Goal: Task Accomplishment & Management: Use online tool/utility

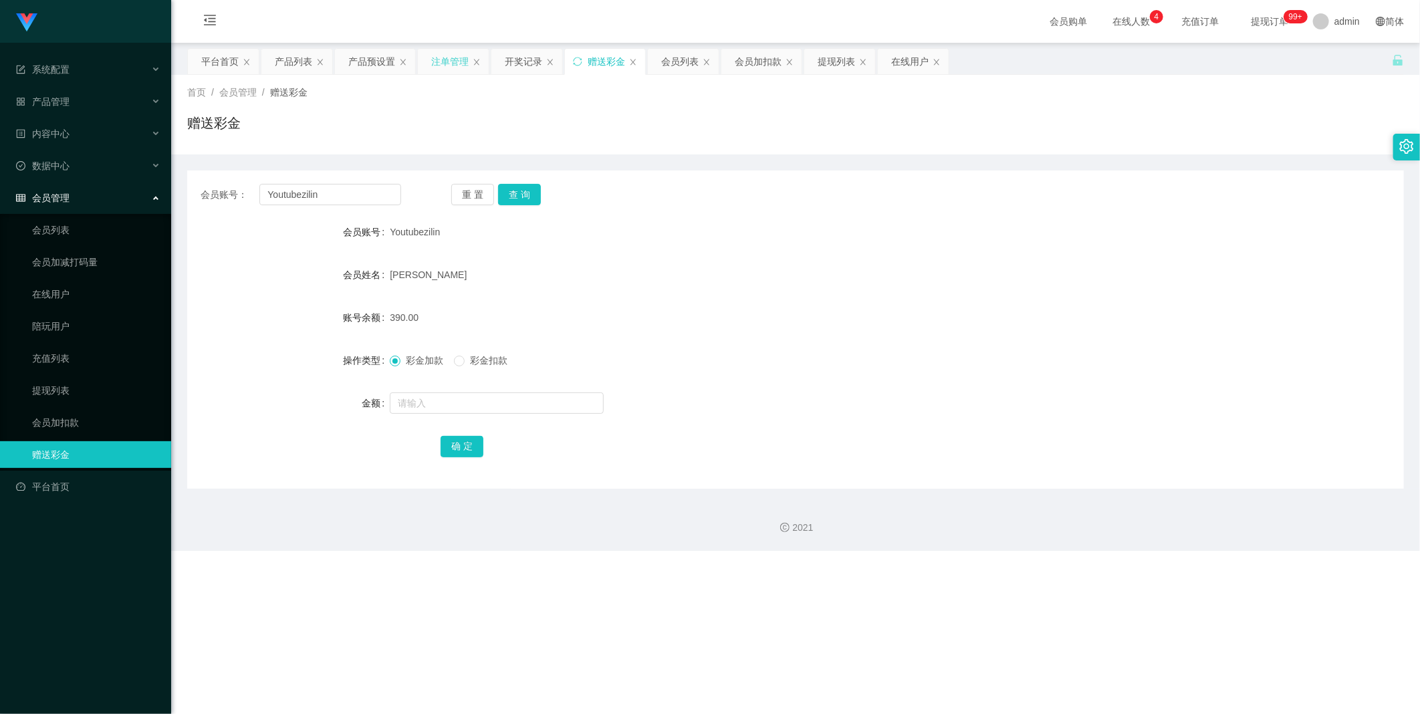
click at [364, 61] on div "注单管理" at bounding box center [449, 61] width 37 height 25
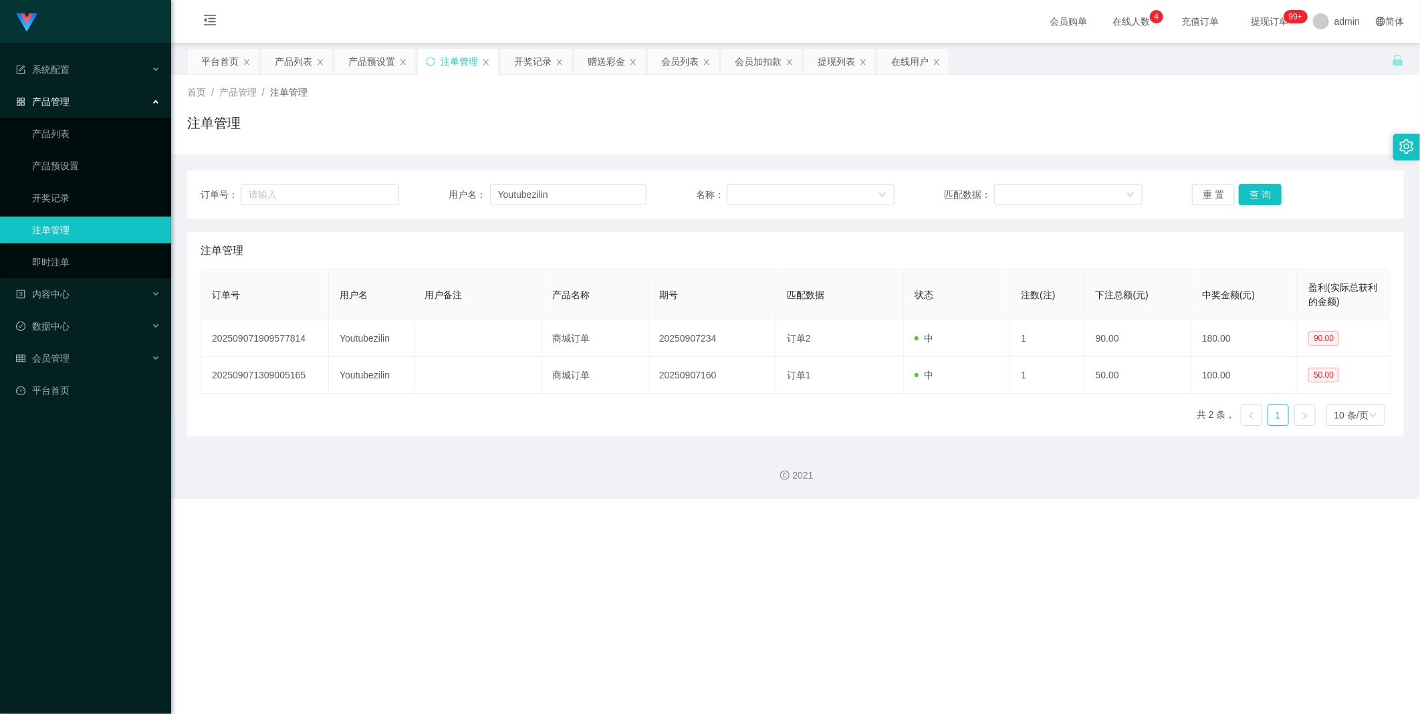
drag, startPoint x: 1327, startPoint y: 337, endPoint x: 1137, endPoint y: 490, distance: 244.5
click at [364, 332] on div "2021" at bounding box center [795, 468] width 1249 height 62
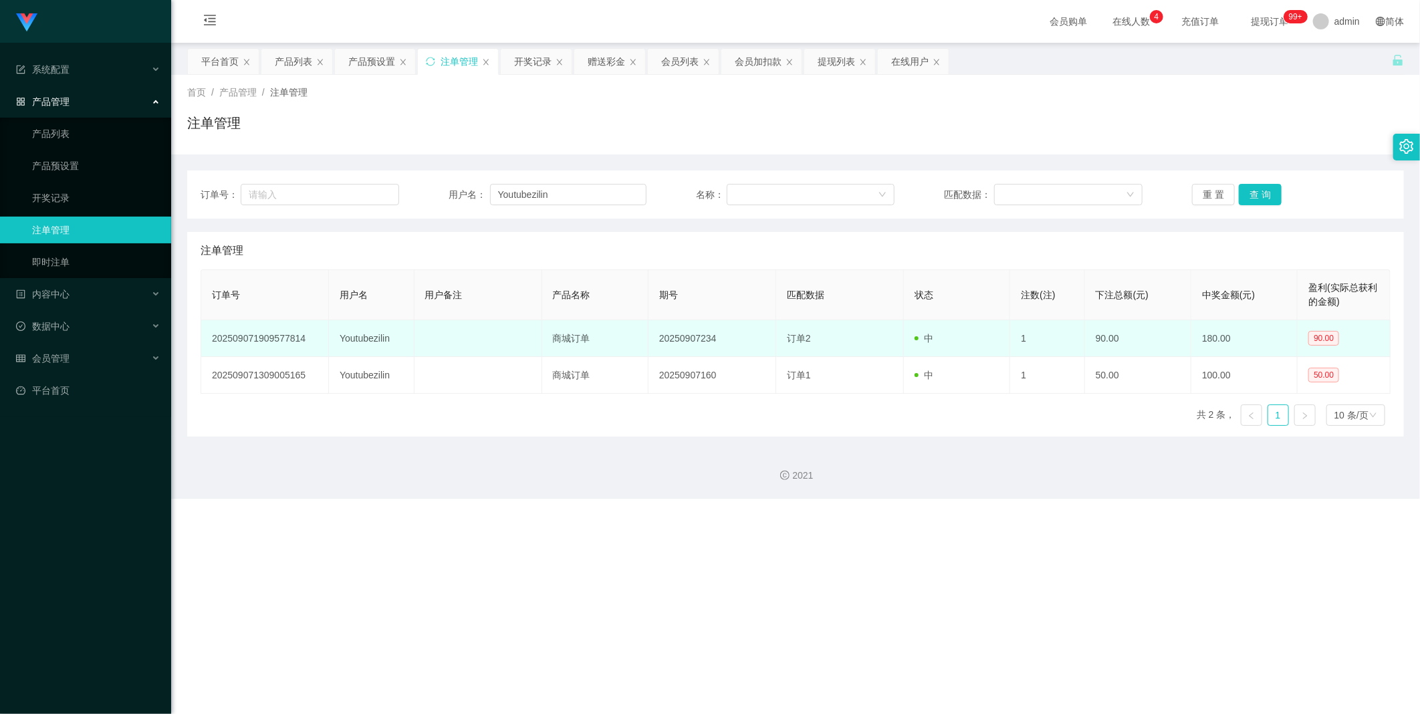
click at [364, 332] on span "90.00" at bounding box center [1327, 337] width 36 height 11
click at [364, 332] on span "90.00" at bounding box center [1324, 338] width 31 height 15
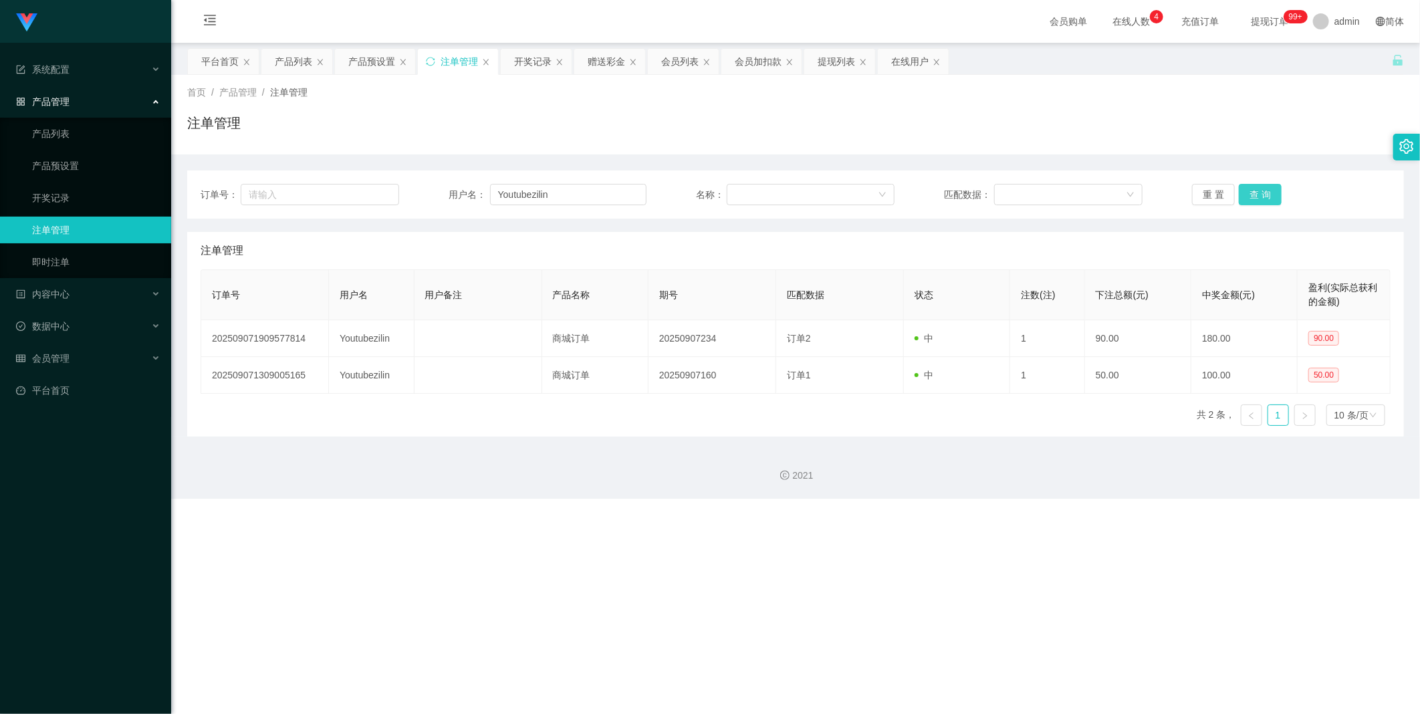
click at [364, 199] on button "查 询" at bounding box center [1260, 194] width 43 height 21
click at [364, 202] on button "查 询" at bounding box center [1260, 194] width 43 height 21
click at [364, 201] on button "查 询" at bounding box center [1260, 194] width 43 height 21
click at [364, 198] on button "查 询" at bounding box center [1260, 194] width 43 height 21
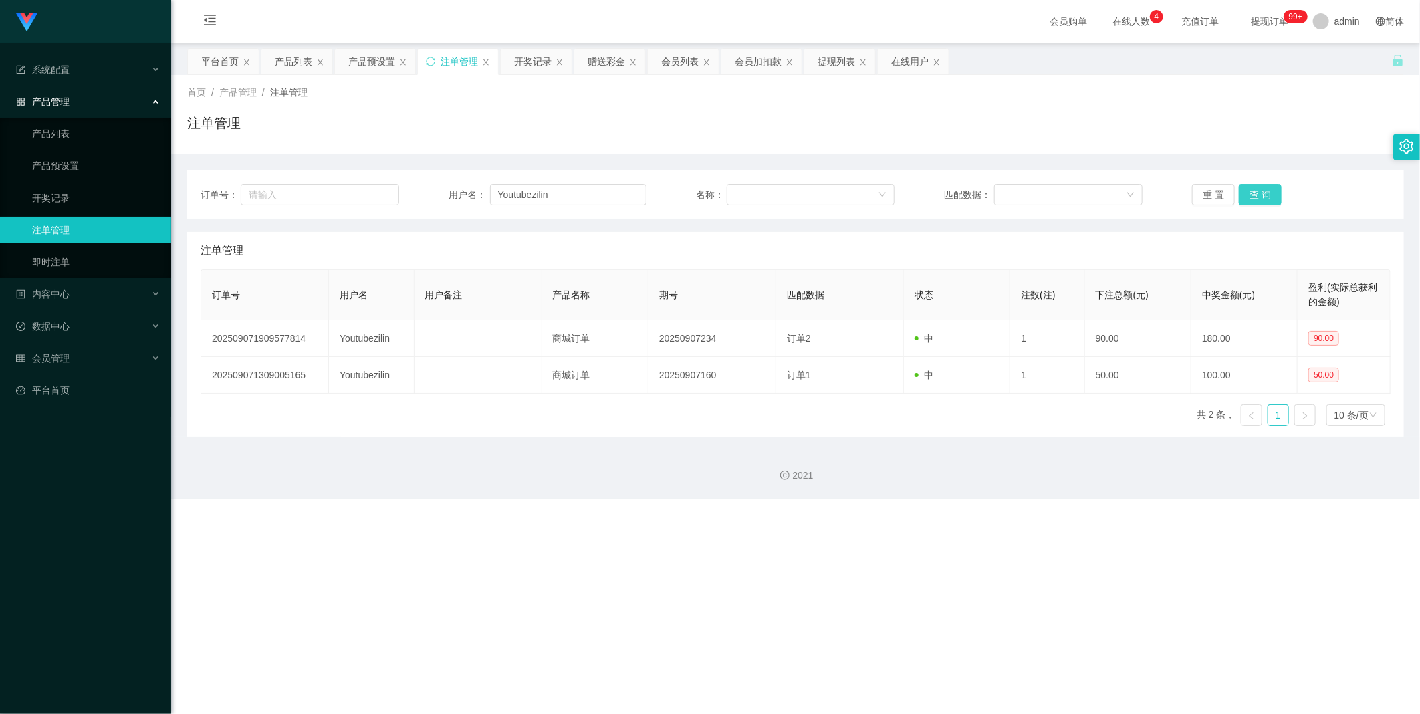
click at [364, 198] on div "重 置 查 询" at bounding box center [1291, 194] width 199 height 21
click at [364, 66] on div "赠送彩金" at bounding box center [606, 61] width 37 height 25
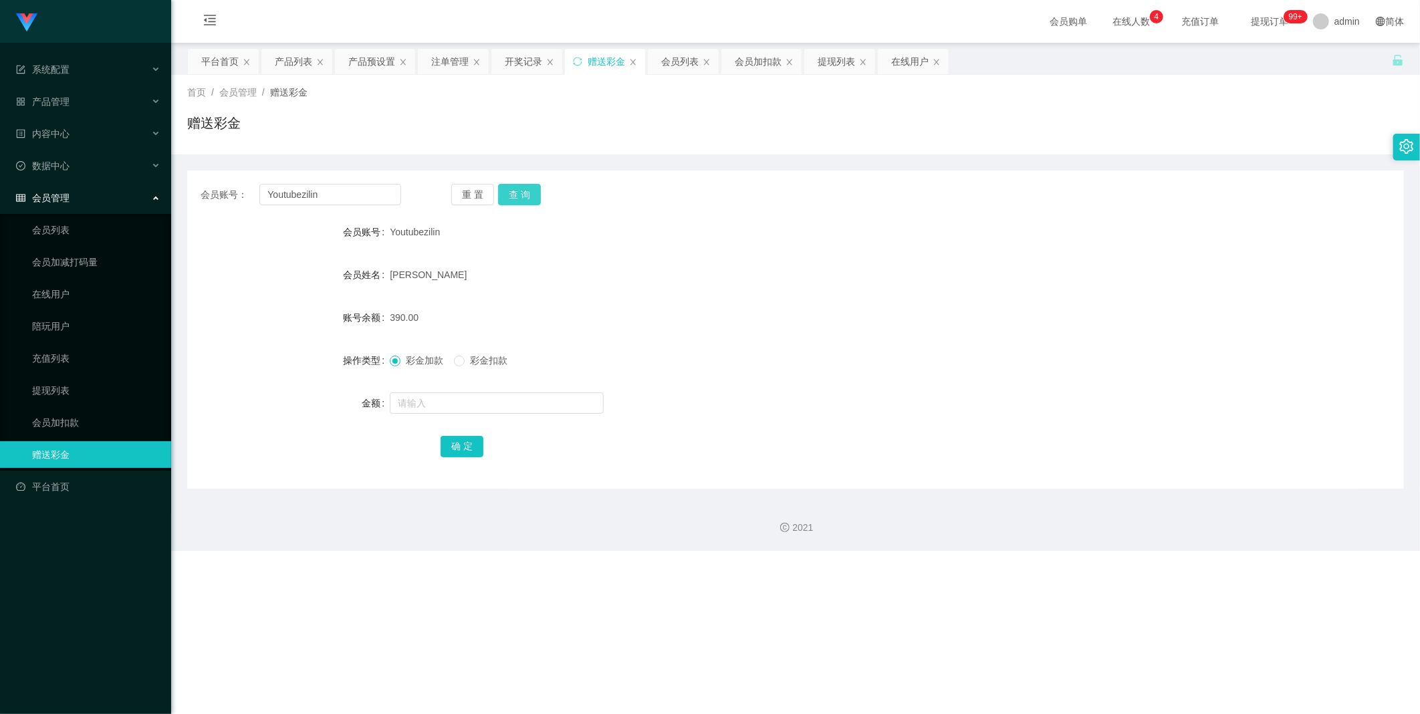
click at [364, 193] on button "查 询" at bounding box center [519, 194] width 43 height 21
click at [364, 54] on div "提现列表" at bounding box center [836, 61] width 37 height 25
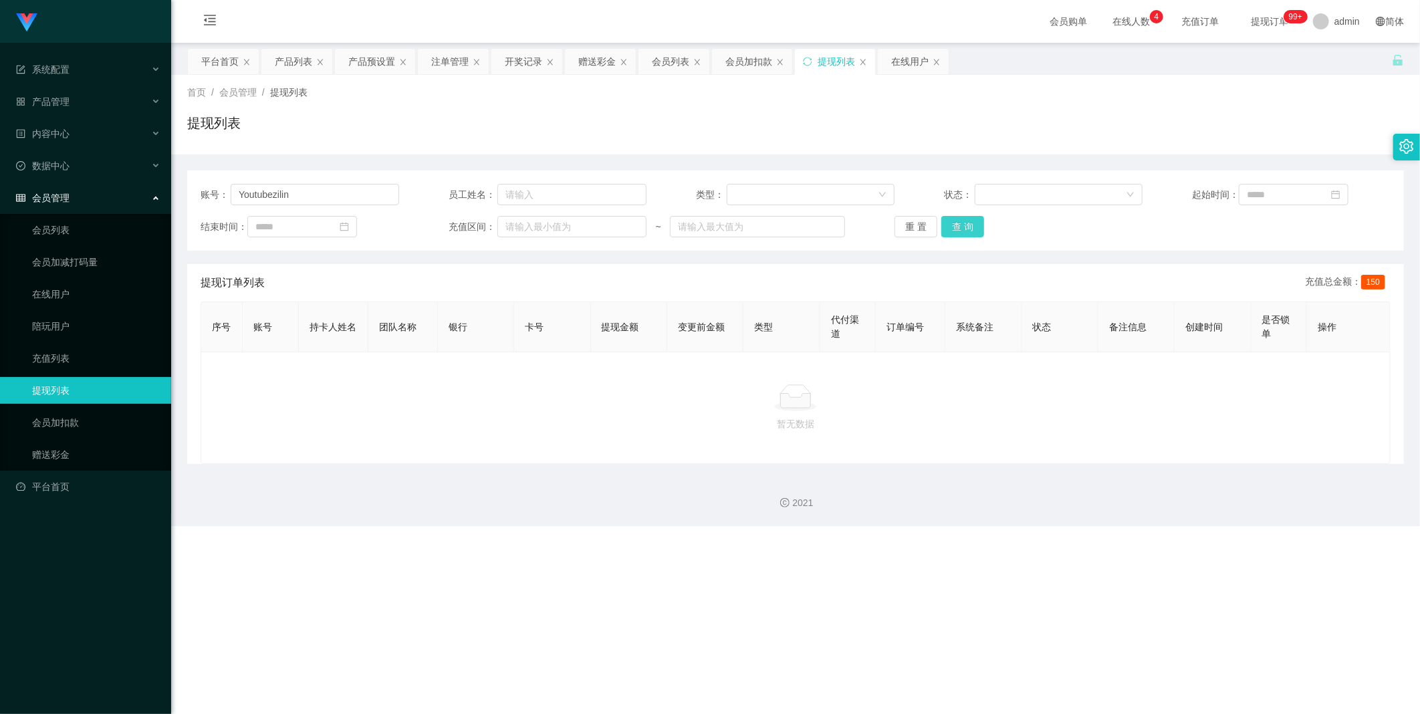
click at [364, 231] on button "查 询" at bounding box center [962, 226] width 43 height 21
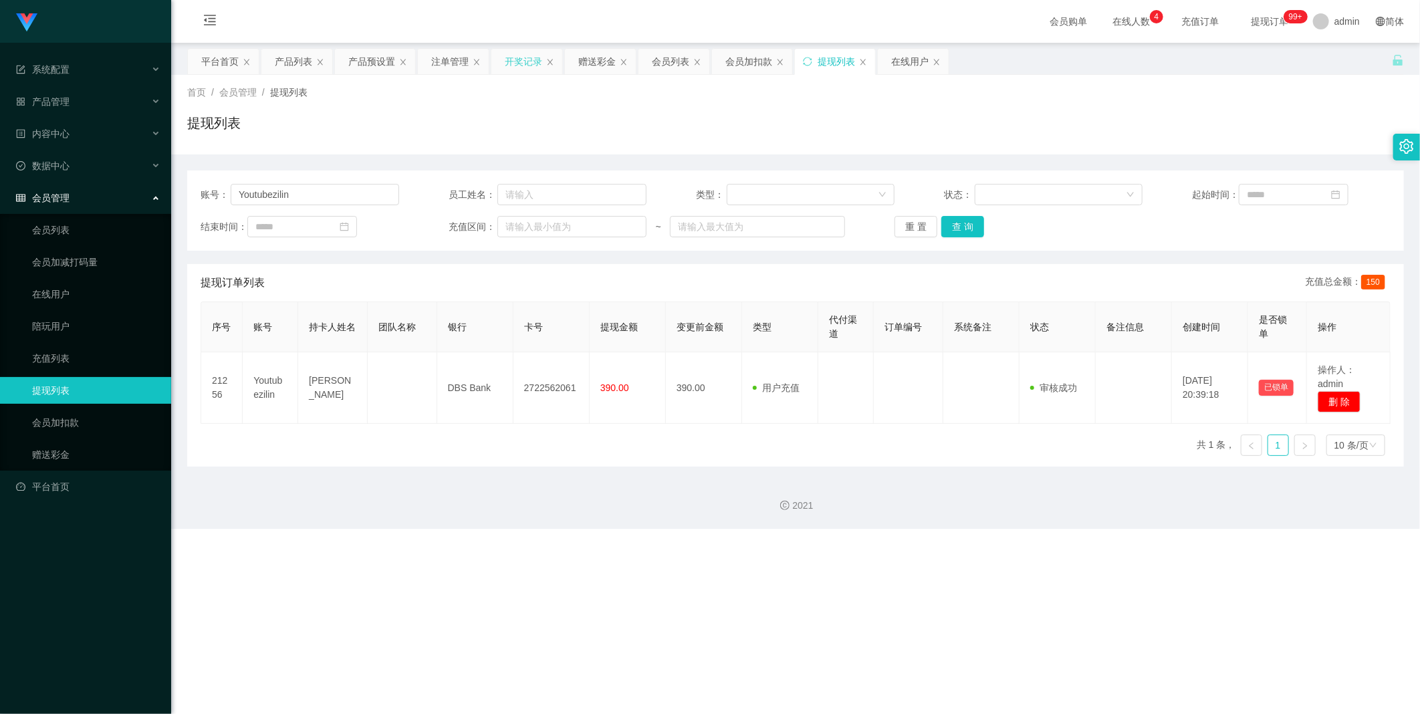
click at [364, 68] on div "开奖记录" at bounding box center [523, 61] width 37 height 25
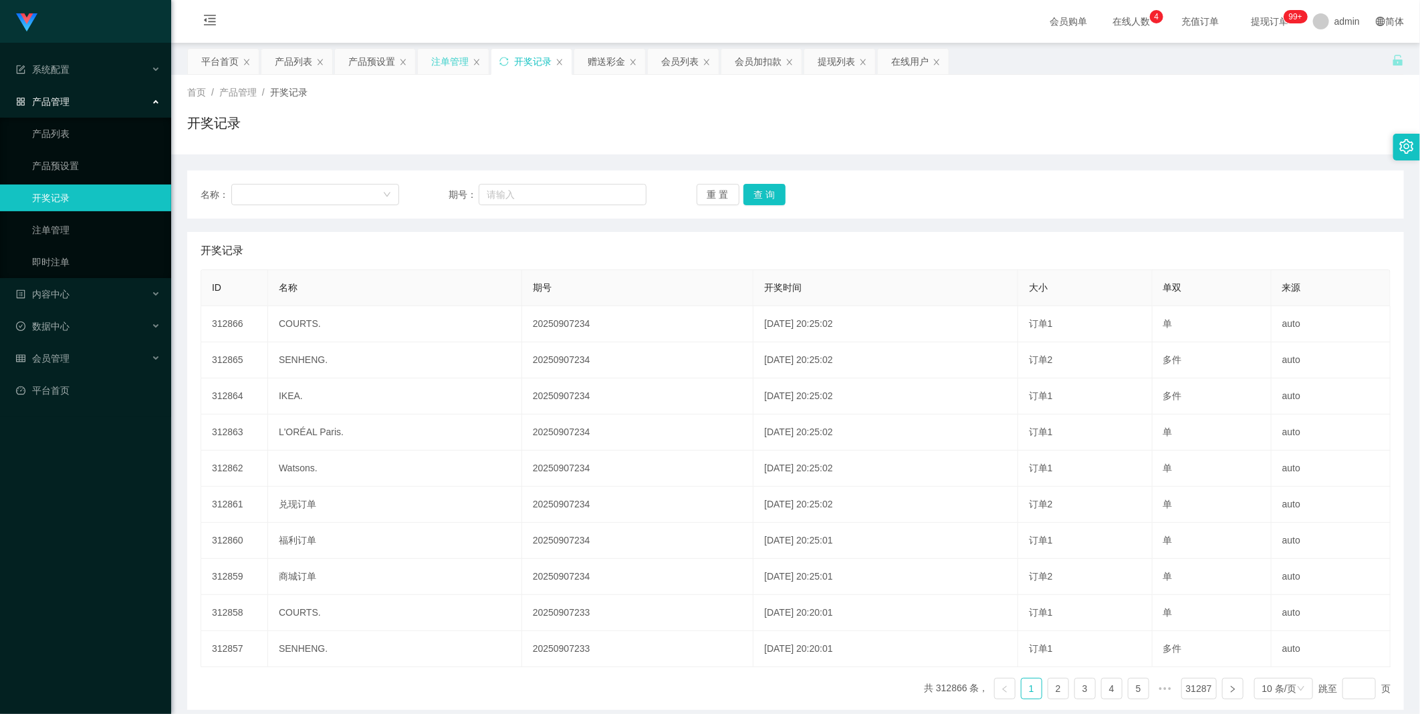
click at [364, 64] on div "注单管理" at bounding box center [449, 61] width 37 height 25
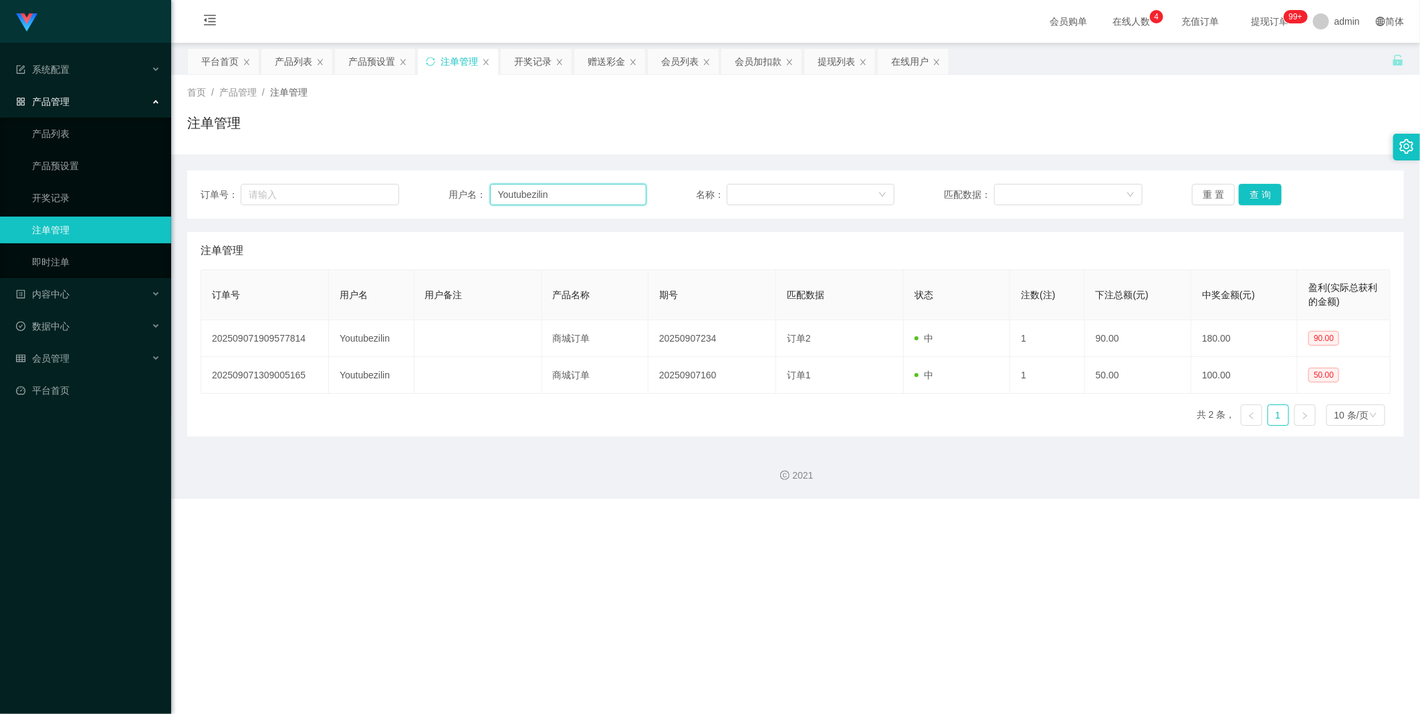
click at [364, 184] on input "Youtubezilin" at bounding box center [568, 194] width 157 height 21
click at [364, 199] on button "查 询" at bounding box center [1260, 194] width 43 height 21
click at [95, 332] on div "会员管理" at bounding box center [85, 358] width 171 height 27
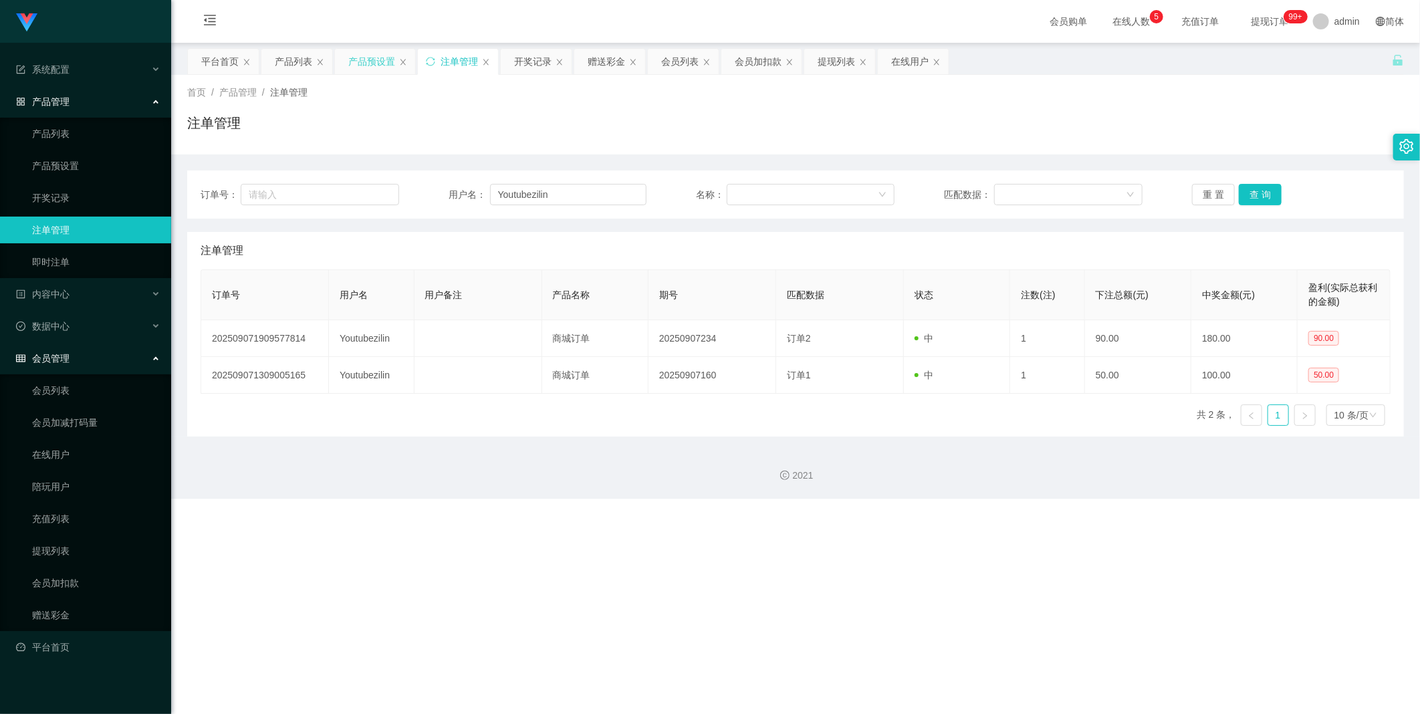
click at [364, 68] on div "产品预设置" at bounding box center [371, 61] width 47 height 25
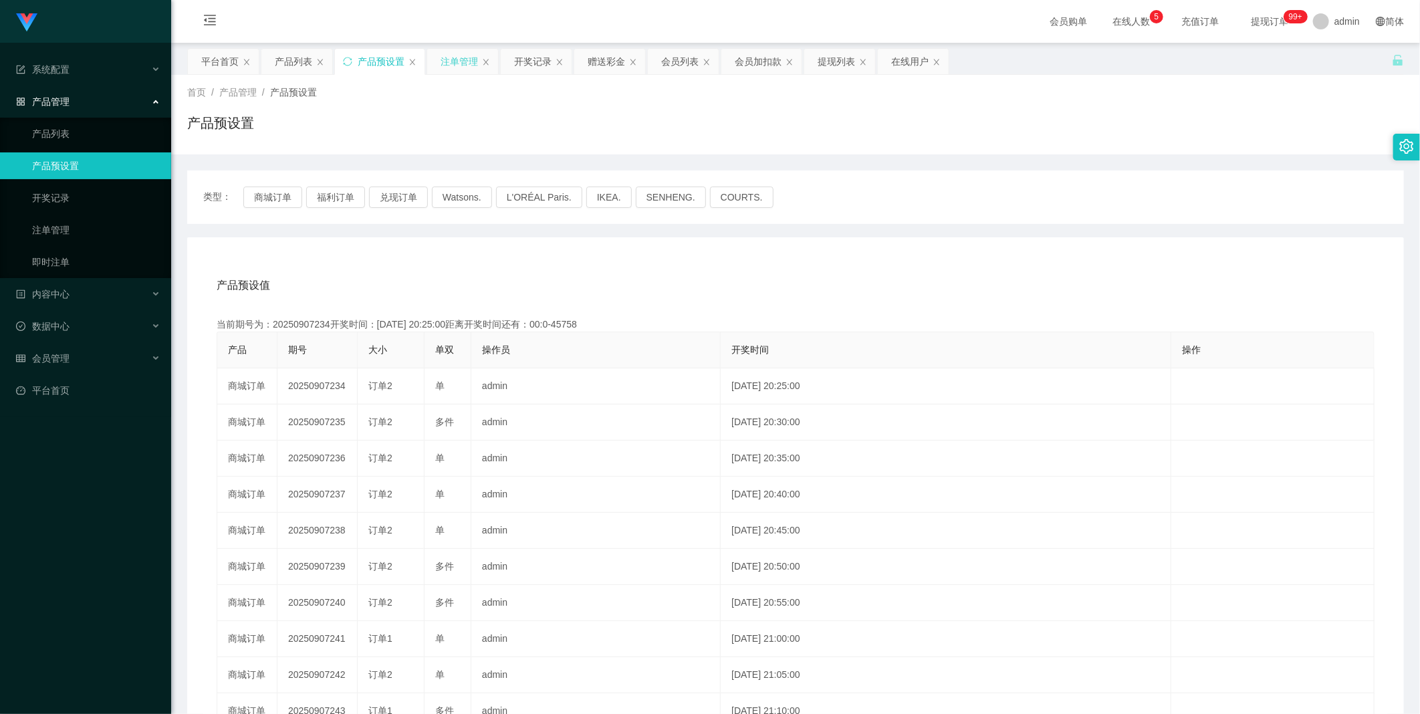
click at [364, 70] on div "注单管理" at bounding box center [459, 61] width 37 height 25
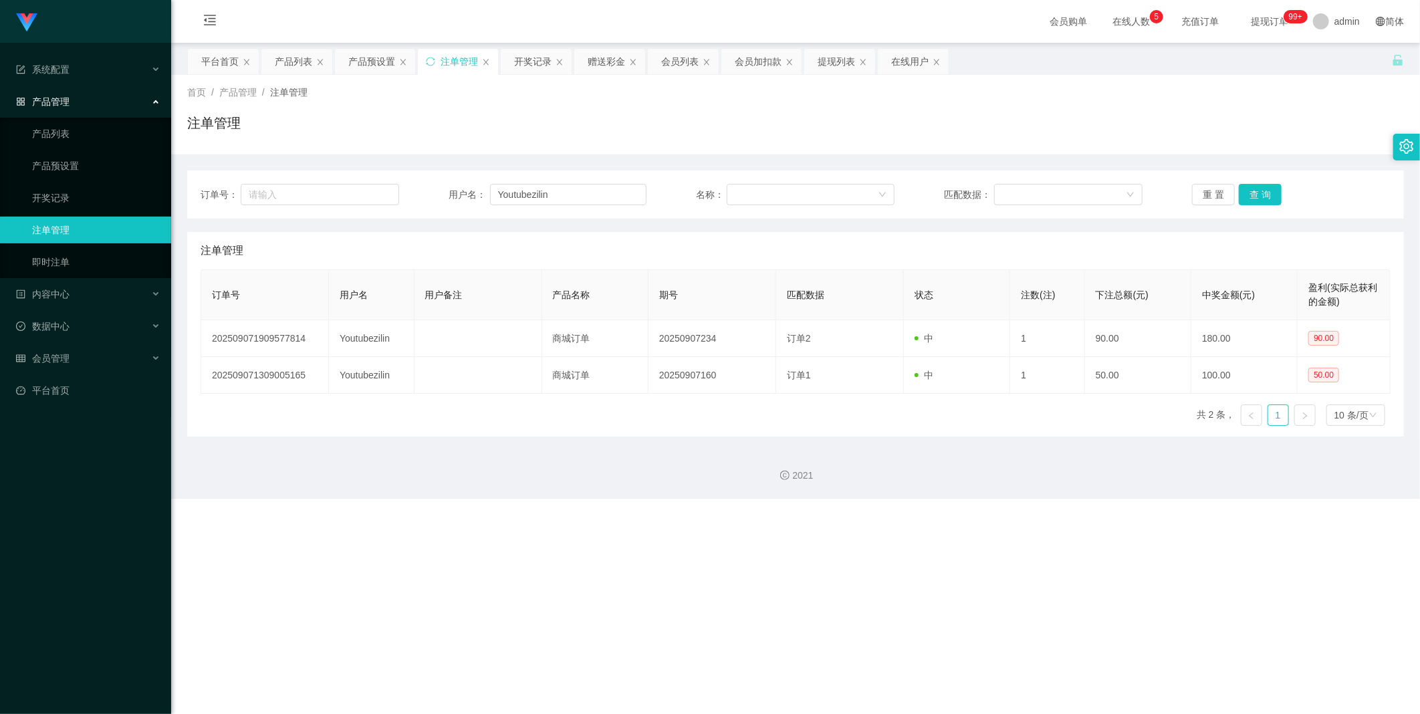
click at [364, 78] on div "首页 / 产品管理 / 注单管理 / 注单管理" at bounding box center [795, 115] width 1249 height 80
click at [364, 72] on div "开奖记录" at bounding box center [532, 61] width 37 height 25
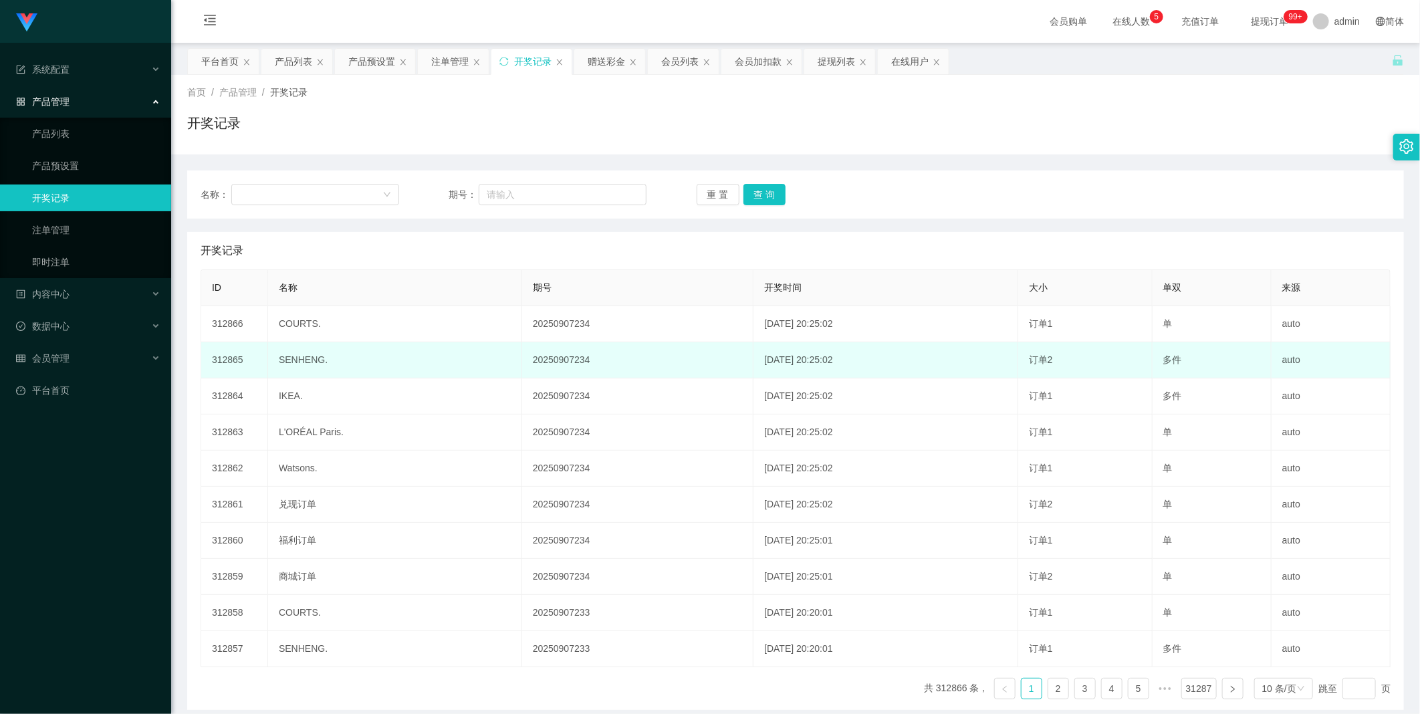
click at [364, 332] on td "订单2" at bounding box center [1085, 360] width 134 height 36
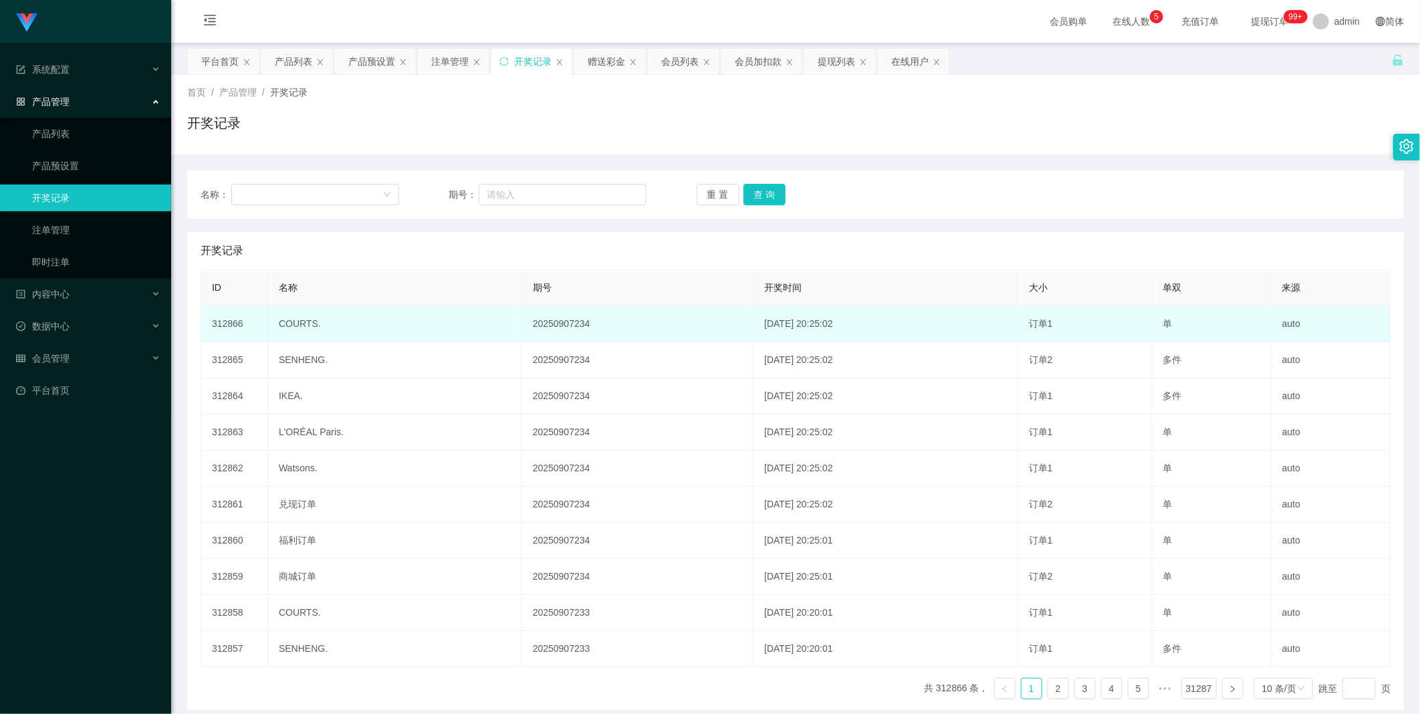
click at [364, 326] on td "单" at bounding box center [1212, 324] width 119 height 36
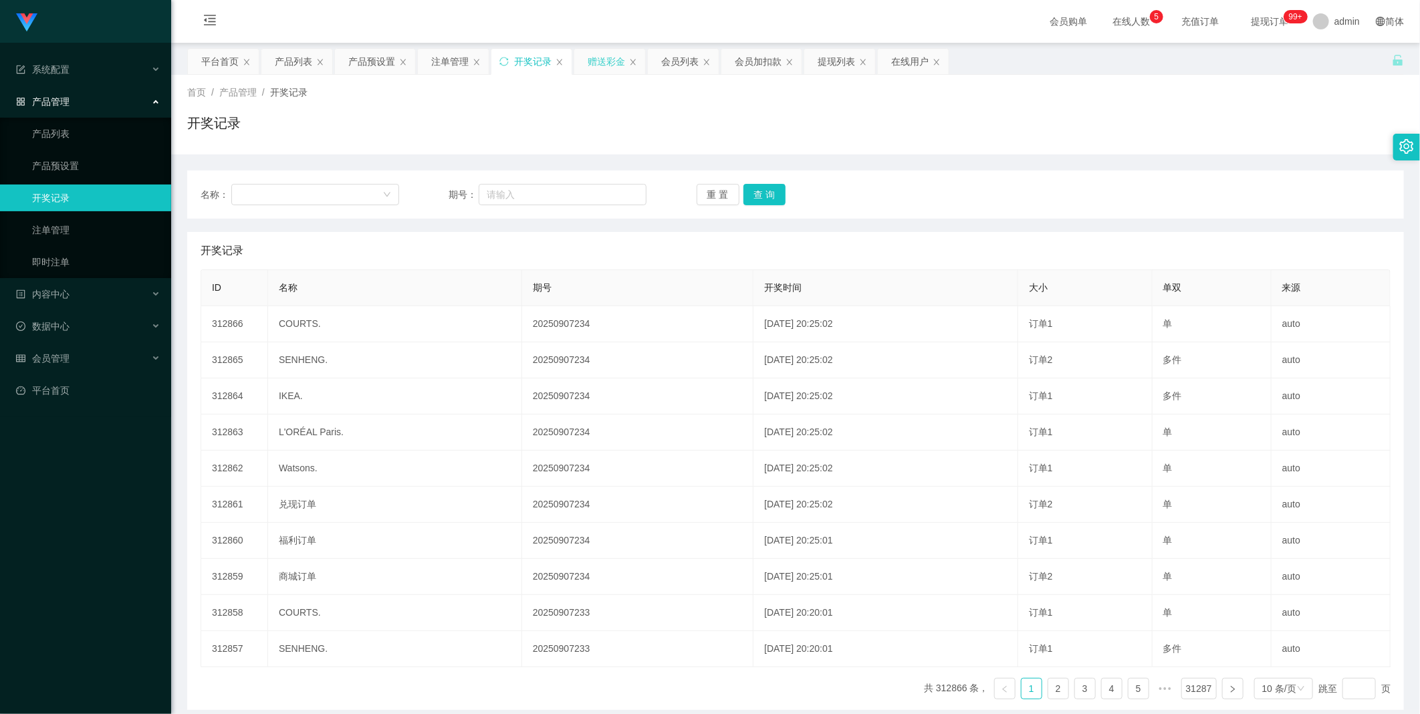
click at [364, 52] on div "赠送彩金" at bounding box center [606, 61] width 37 height 25
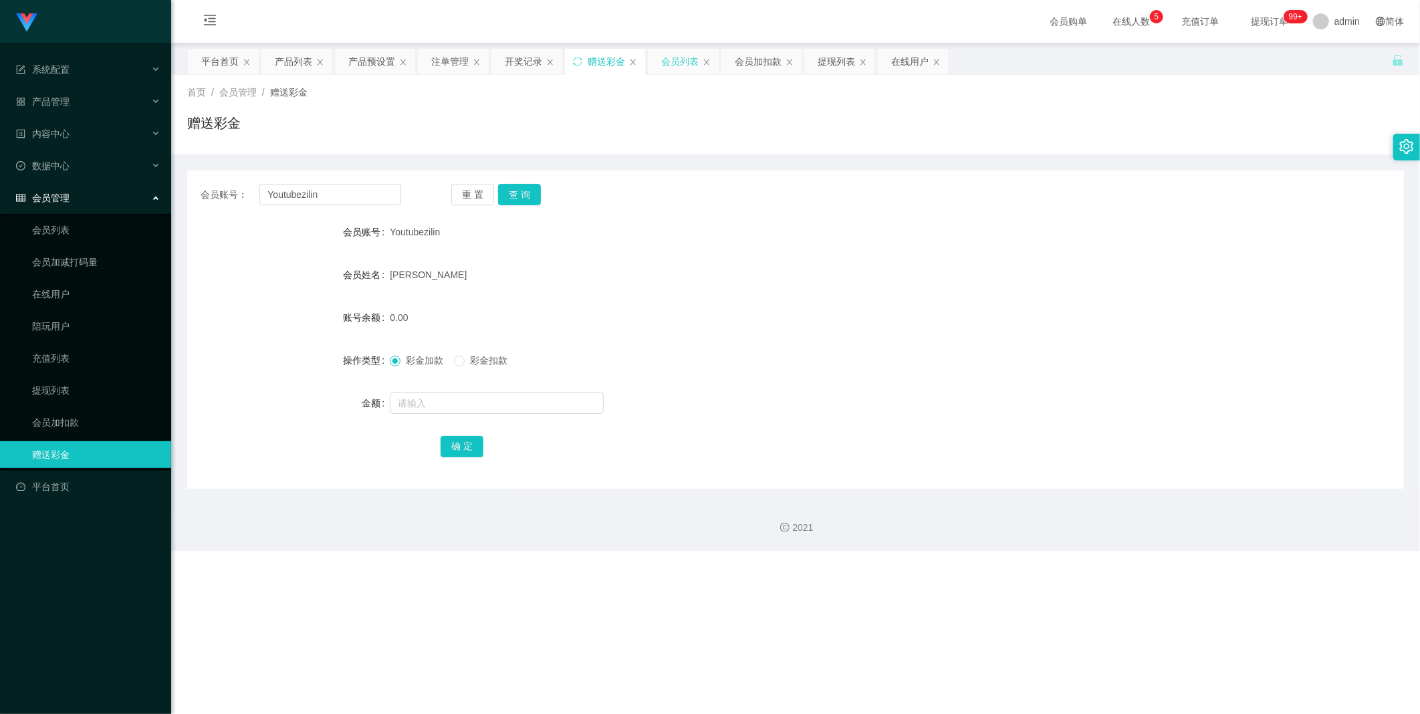
click at [364, 62] on div "会员列表" at bounding box center [679, 61] width 37 height 25
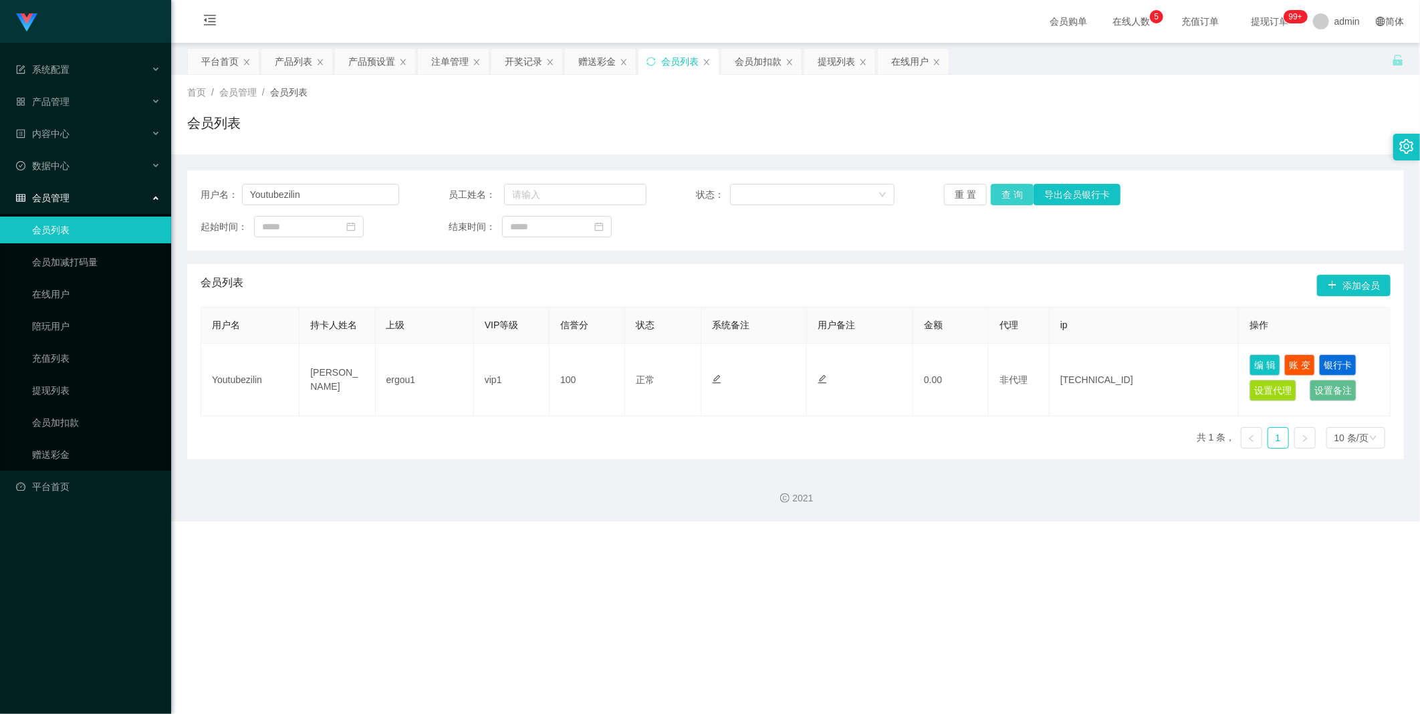
click at [364, 194] on button "查 询" at bounding box center [1012, 194] width 43 height 21
click at [364, 54] on div "会员加扣款" at bounding box center [758, 61] width 47 height 25
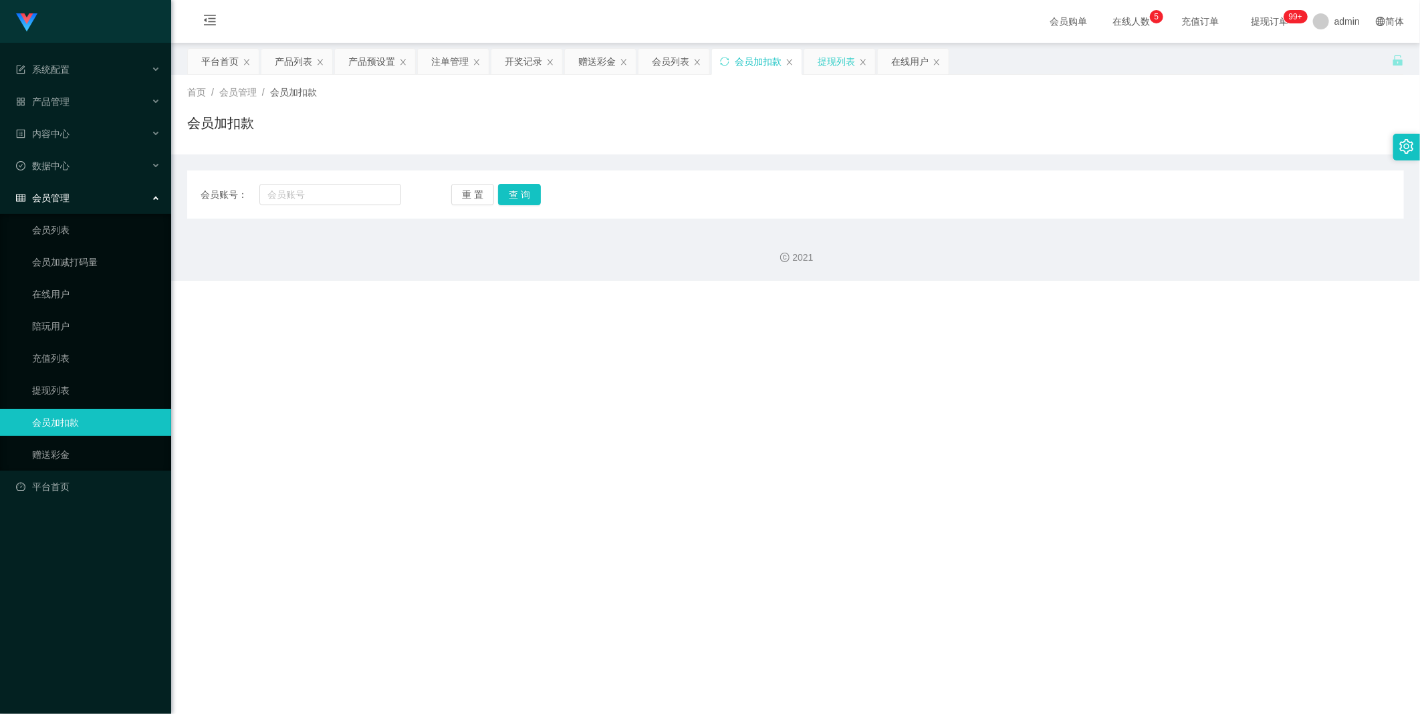
click at [364, 64] on div "提现列表" at bounding box center [836, 61] width 37 height 25
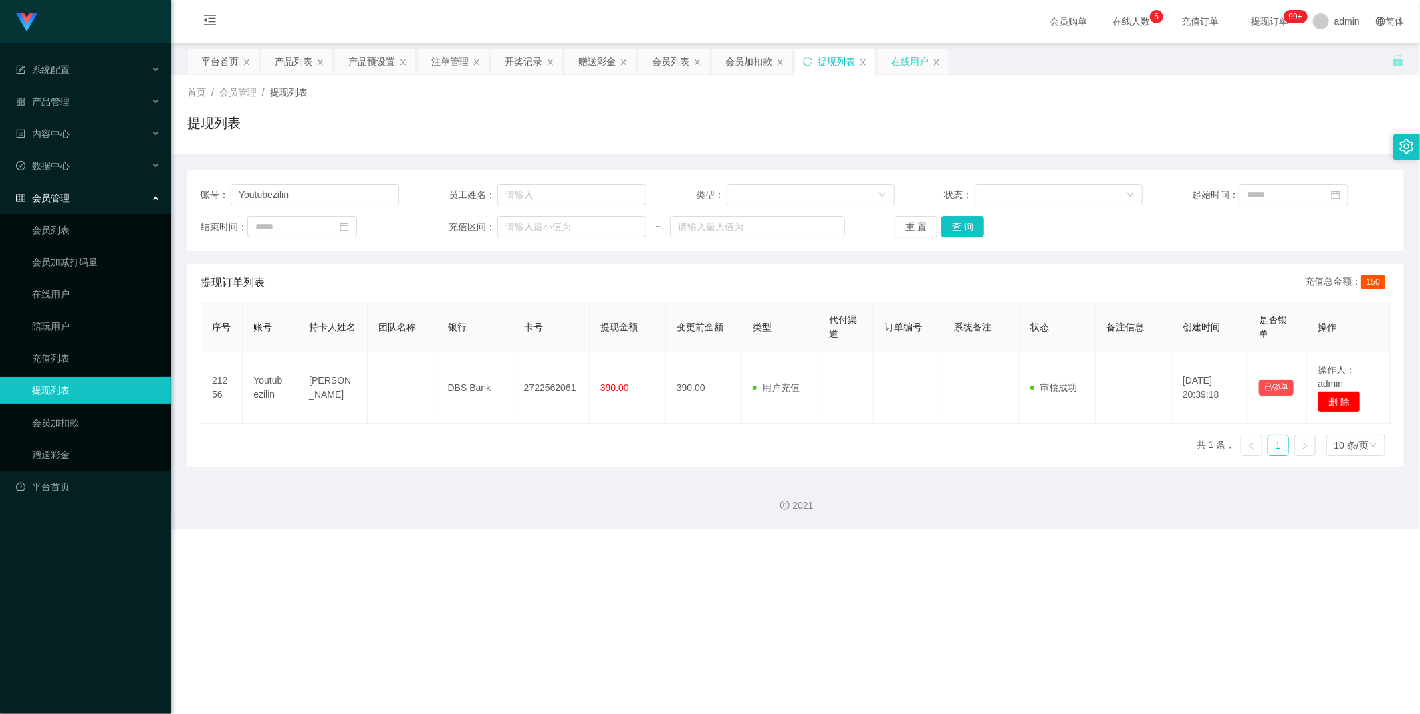
click at [364, 61] on div "在线用户" at bounding box center [909, 61] width 37 height 25
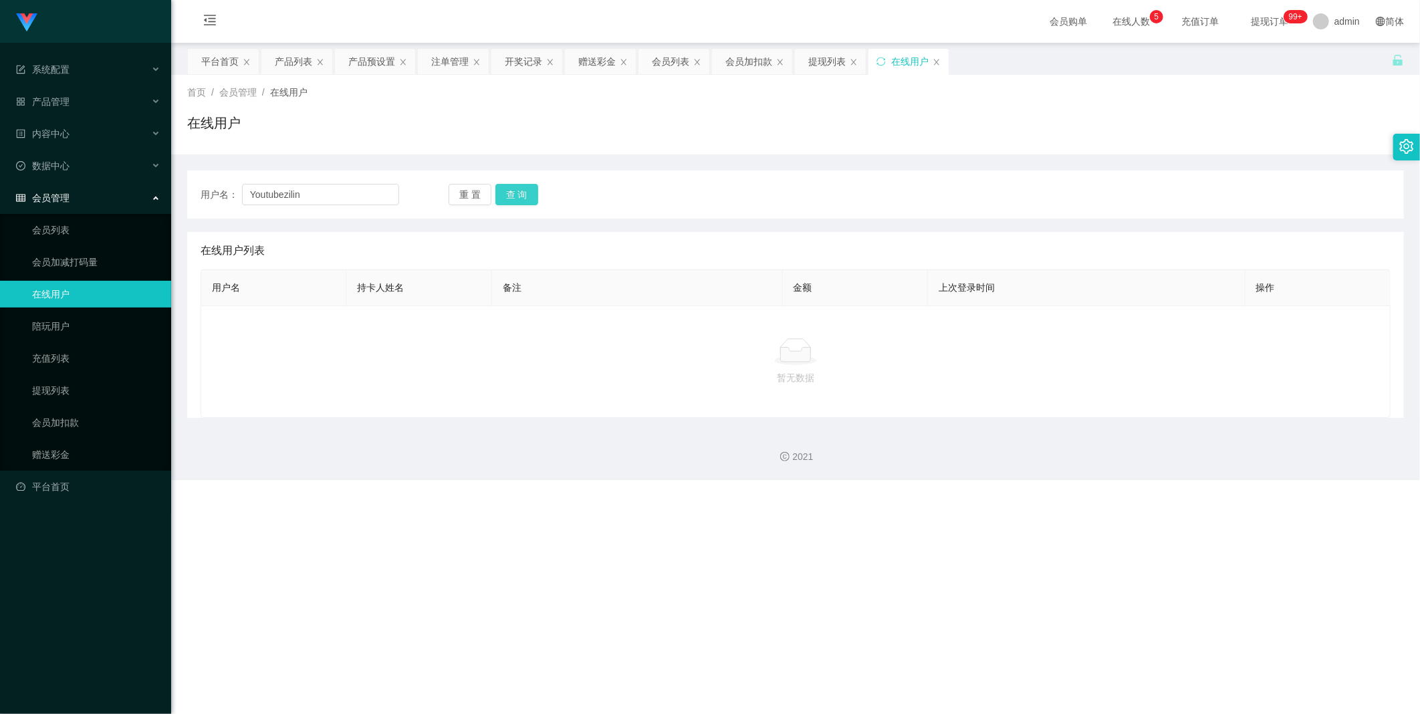
click at [364, 199] on button "查 询" at bounding box center [516, 194] width 43 height 21
click at [364, 201] on button "查 询" at bounding box center [516, 194] width 43 height 21
click at [364, 201] on button "查 询" at bounding box center [524, 194] width 58 height 21
drag, startPoint x: 249, startPoint y: 191, endPoint x: 316, endPoint y: 211, distance: 70.6
click at [251, 191] on input "Youtubezilin" at bounding box center [320, 194] width 157 height 21
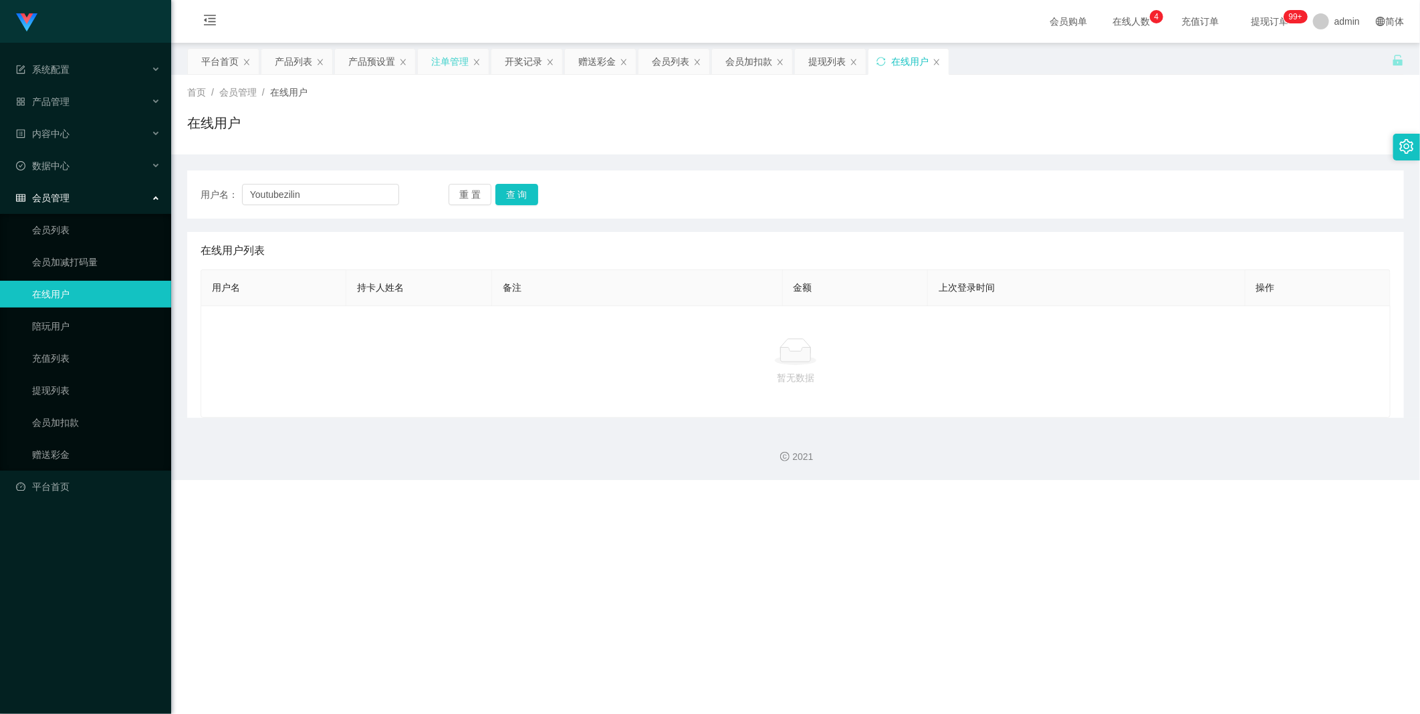
click at [364, 62] on div "注单管理" at bounding box center [449, 61] width 37 height 25
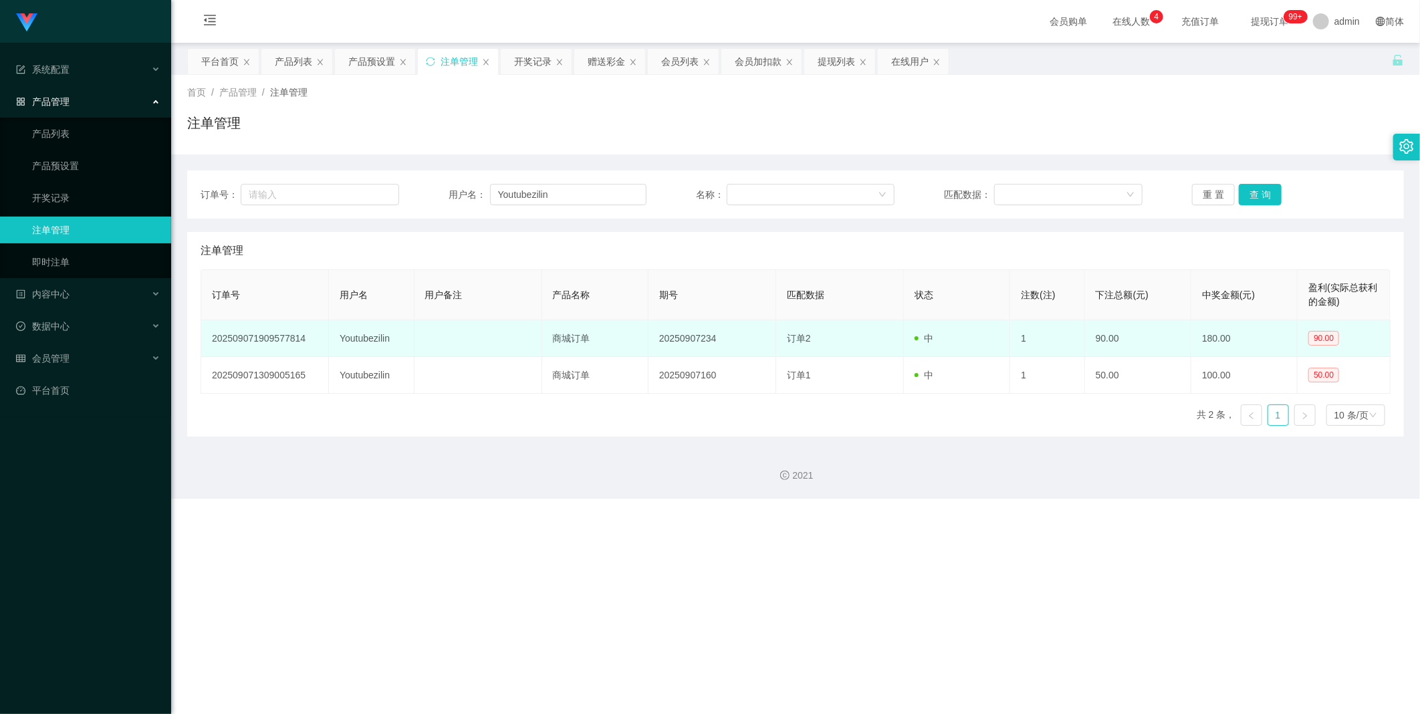
click at [364, 332] on td "20250907234" at bounding box center [713, 338] width 128 height 37
click at [364, 332] on td "订单2" at bounding box center [840, 338] width 128 height 37
click at [364, 332] on span "中" at bounding box center [924, 338] width 19 height 11
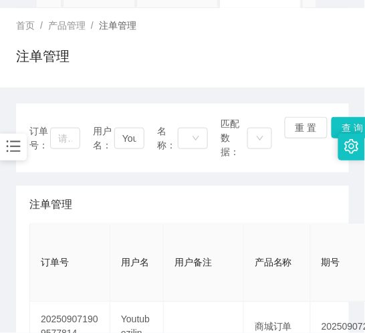
scroll to position [148, 0]
